Goal: Transaction & Acquisition: Download file/media

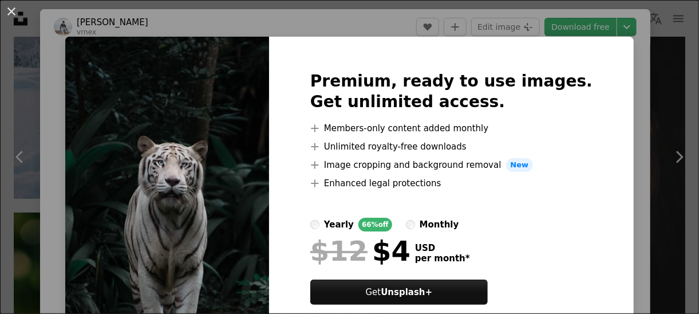
scroll to position [1077, 0]
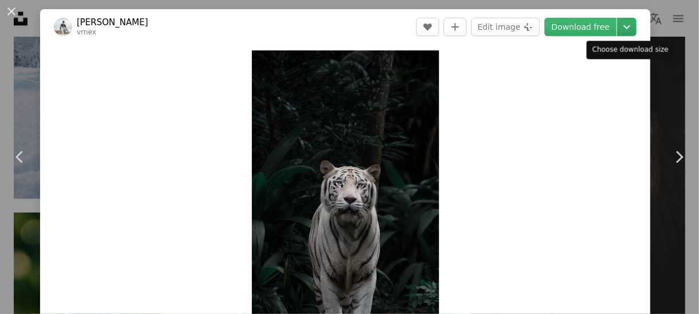
click at [623, 27] on icon "Chevron down" at bounding box center [627, 27] width 18 height 14
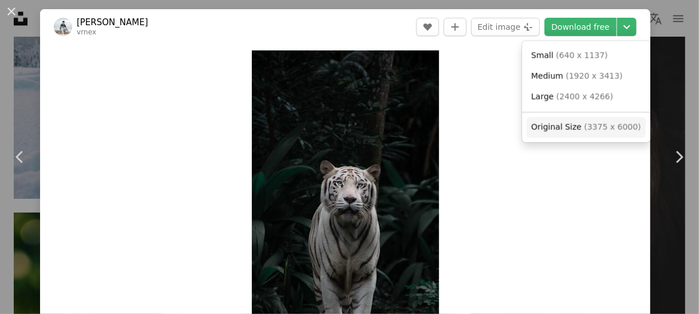
click at [609, 124] on span "( 3375 x 6000 )" at bounding box center [612, 126] width 57 height 9
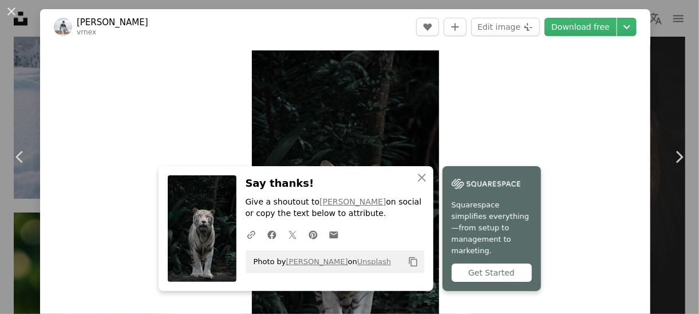
click at [502, 270] on div "Get Started" at bounding box center [492, 272] width 80 height 18
